Goal: Transaction & Acquisition: Purchase product/service

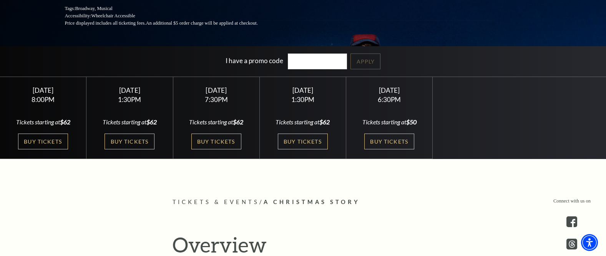
scroll to position [153, 0]
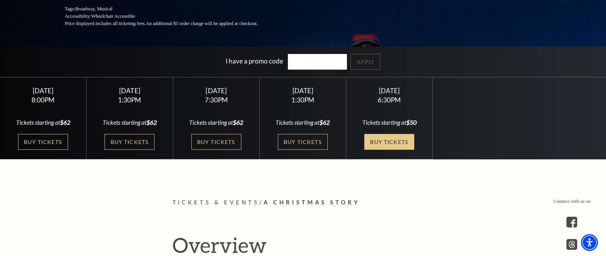
click at [379, 139] on link "Buy Tickets" at bounding box center [389, 142] width 50 height 16
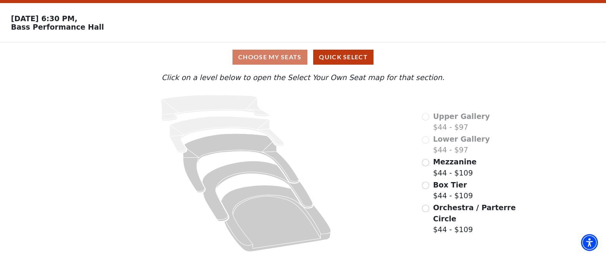
scroll to position [25, 0]
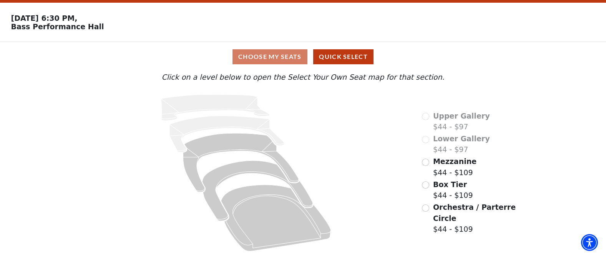
click at [442, 178] on label "Mezzanine $44 - $109" at bounding box center [454, 167] width 43 height 22
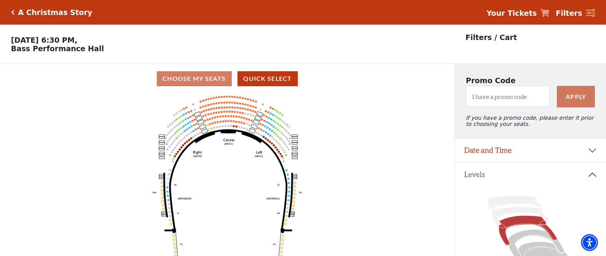
scroll to position [35, 0]
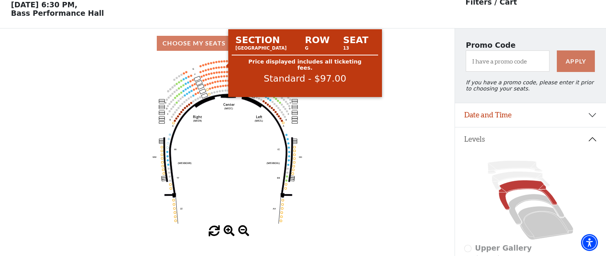
click at [224, 62] on circle at bounding box center [224, 61] width 2 height 2
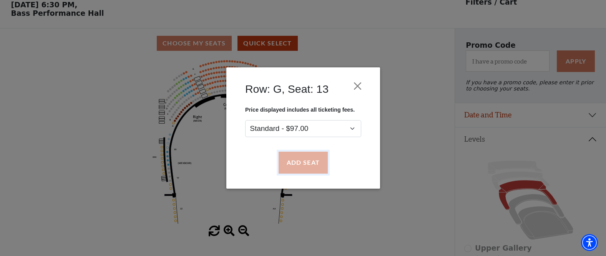
click at [313, 168] on button "Add Seat" at bounding box center [302, 163] width 49 height 22
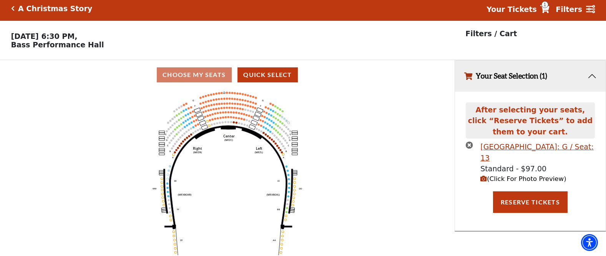
scroll to position [0, 0]
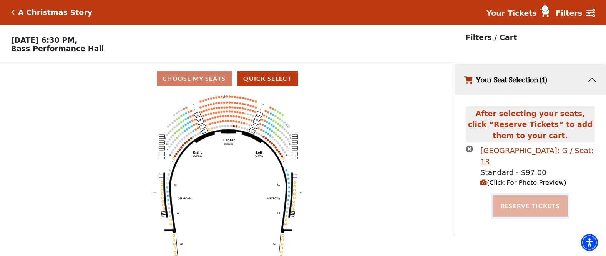
click at [535, 202] on button "Reserve Tickets" at bounding box center [530, 206] width 75 height 22
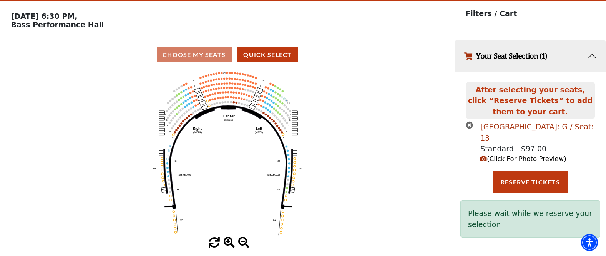
scroll to position [27, 0]
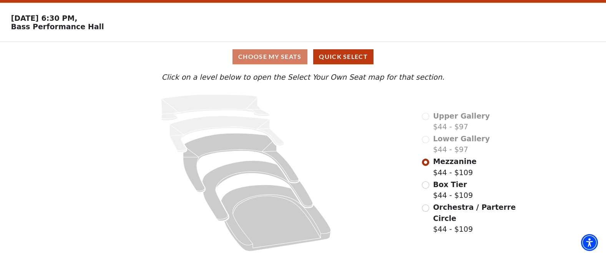
click at [452, 165] on span "Mezzanine" at bounding box center [454, 161] width 43 height 8
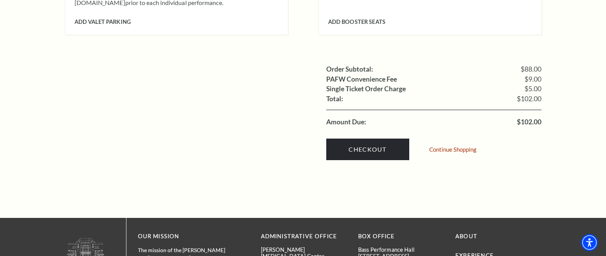
scroll to position [730, 0]
